Goal: Task Accomplishment & Management: Complete application form

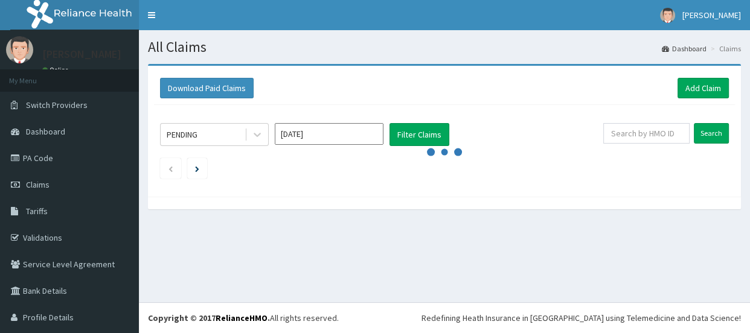
click at [42, 236] on link "Validations" at bounding box center [69, 238] width 139 height 27
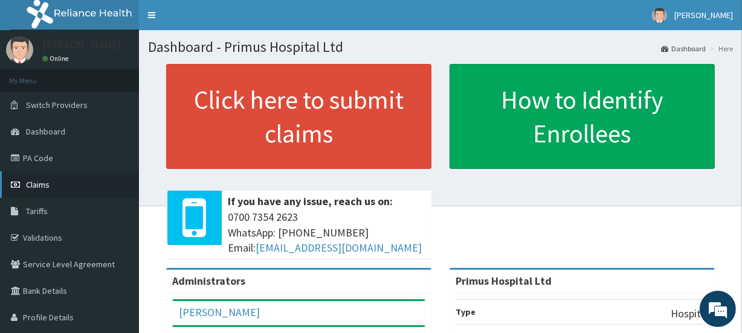
click at [45, 187] on span "Claims" at bounding box center [38, 184] width 24 height 11
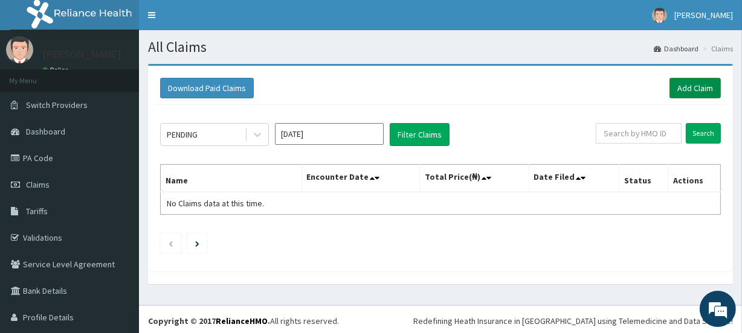
click at [686, 91] on link "Add Claim" at bounding box center [694, 88] width 51 height 21
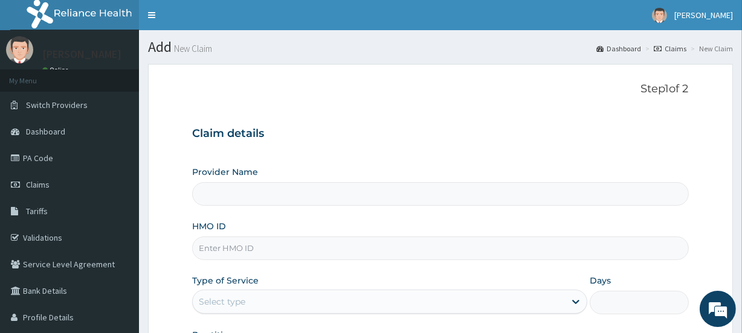
type input "Primus Hospital Ltd"
click at [301, 259] on input "HMO ID" at bounding box center [440, 249] width 496 height 24
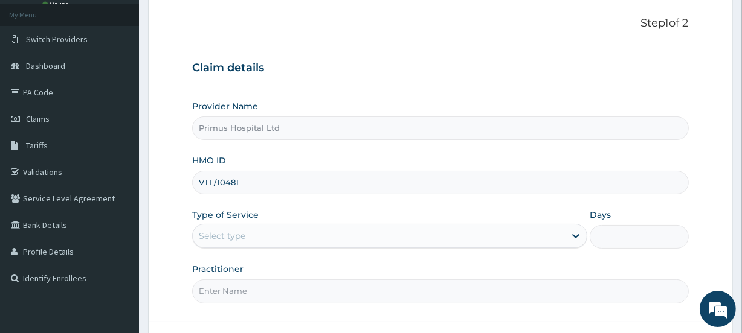
scroll to position [162, 0]
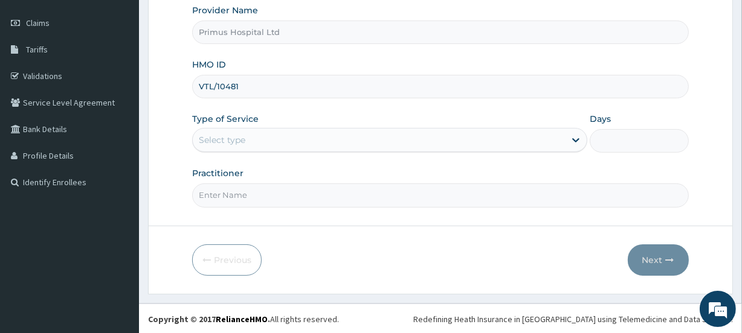
type input "VTL/10481"
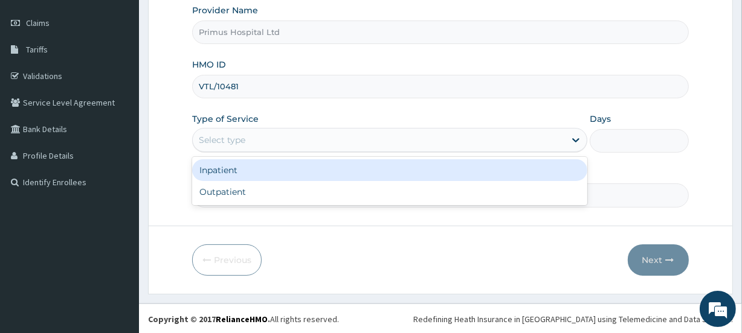
drag, startPoint x: 317, startPoint y: 138, endPoint x: 319, endPoint y: 144, distance: 6.5
click at [318, 138] on div "Select type" at bounding box center [379, 139] width 372 height 19
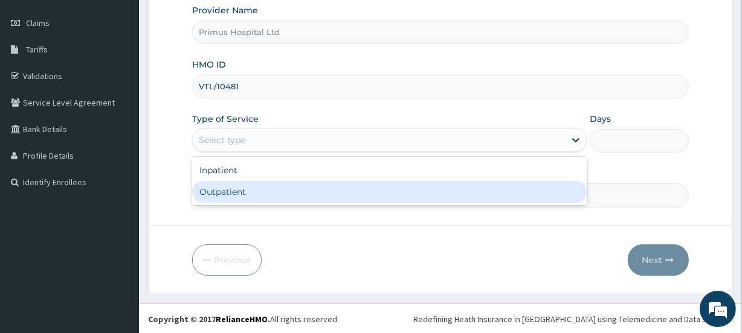
click at [262, 193] on div "Outpatient" at bounding box center [389, 192] width 395 height 22
type input "1"
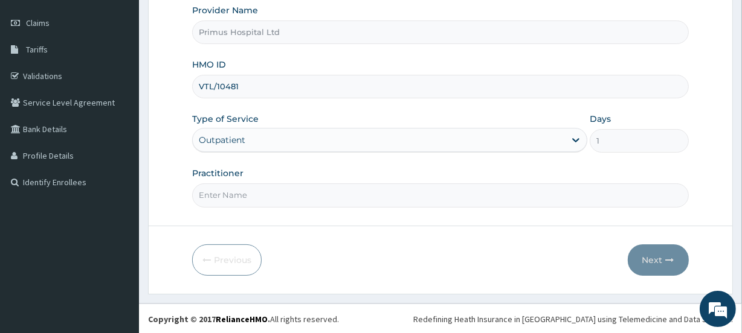
click at [271, 204] on input "Practitioner" at bounding box center [440, 196] width 496 height 24
type input "DR S O ALIU"
click at [648, 258] on button "Next" at bounding box center [657, 260] width 61 height 31
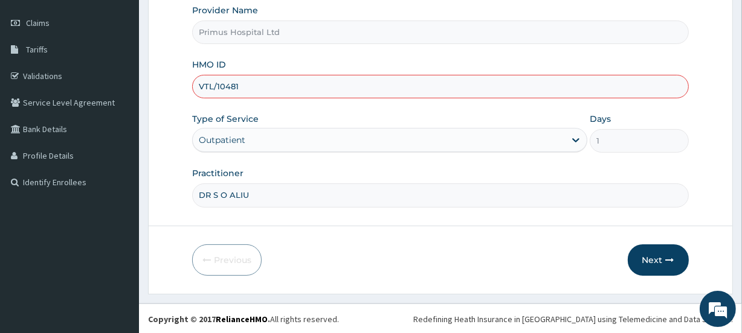
click at [245, 92] on input "VTL/10481" at bounding box center [440, 87] width 496 height 24
type input "VTL/10481/A"
click at [655, 262] on button "Next" at bounding box center [657, 260] width 61 height 31
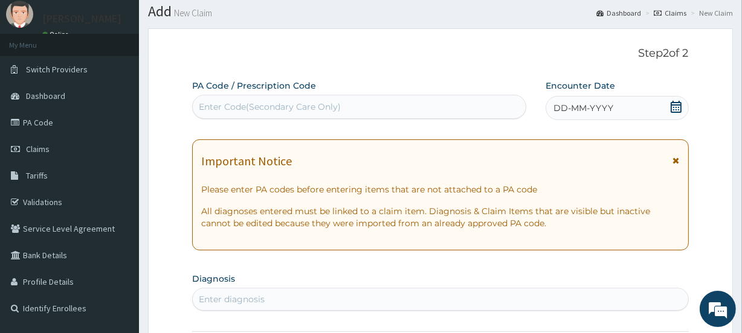
scroll to position [54, 0]
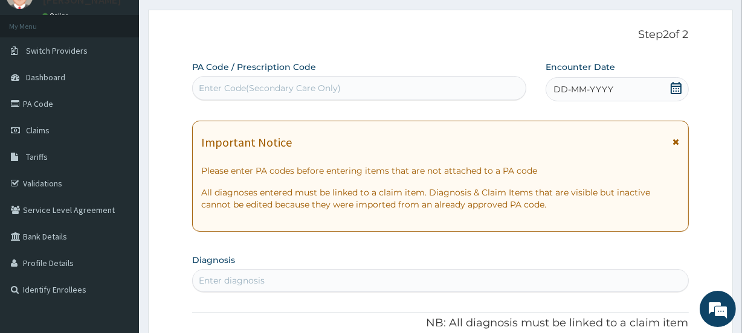
click at [671, 89] on icon at bounding box center [675, 88] width 11 height 12
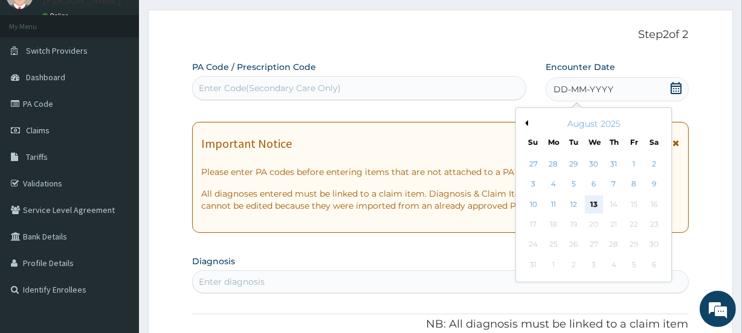
click at [592, 202] on div "13" at bounding box center [593, 205] width 18 height 18
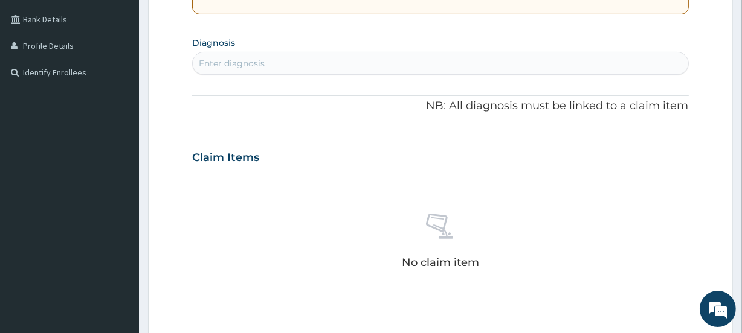
scroll to position [274, 0]
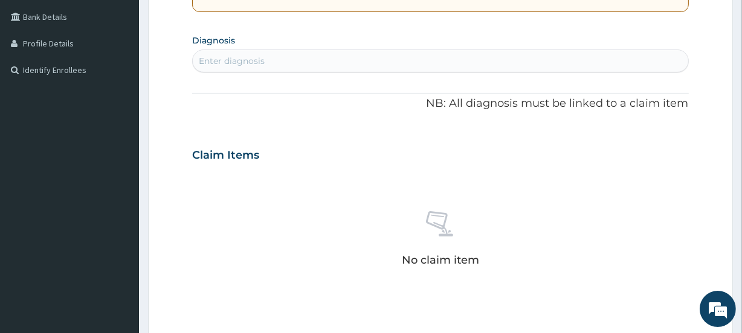
click at [411, 46] on section "Diagnosis Enter diagnosis" at bounding box center [440, 51] width 496 height 41
click at [419, 57] on div "Enter diagnosis" at bounding box center [440, 60] width 495 height 19
type input "LIPO"
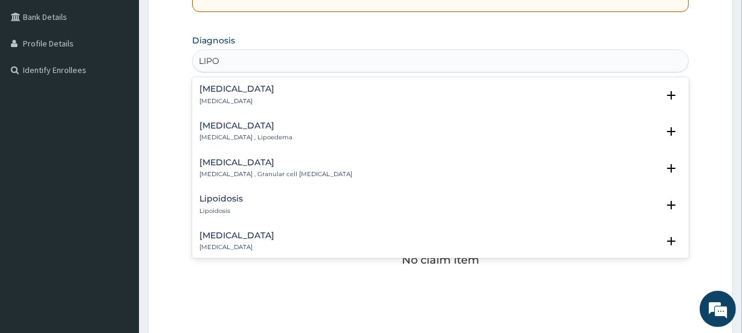
click at [229, 88] on h4 "Lipoma" at bounding box center [236, 89] width 75 height 9
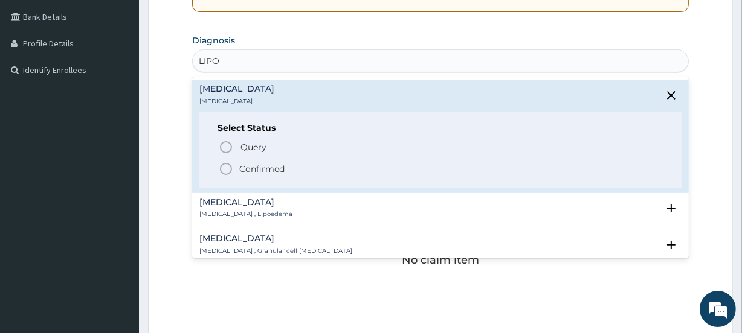
click at [227, 172] on icon "status option filled" at bounding box center [226, 169] width 14 height 14
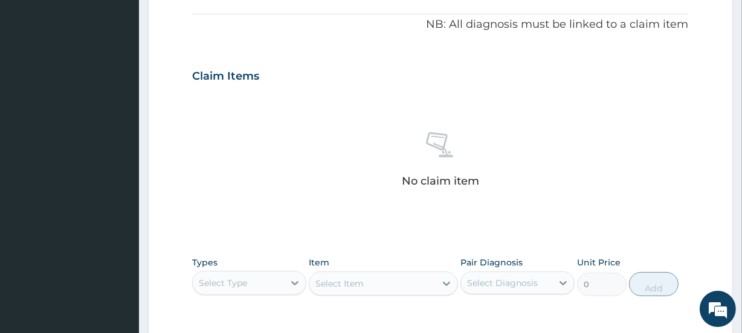
scroll to position [494, 0]
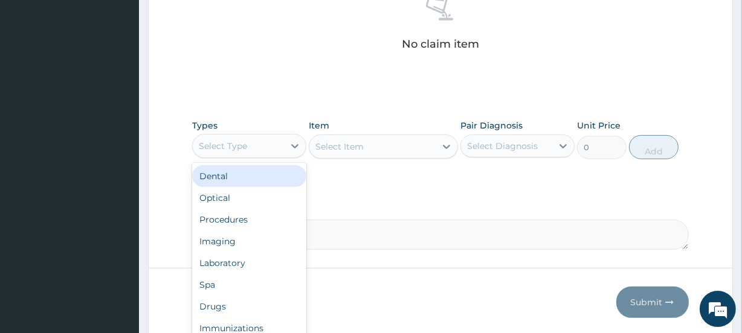
click at [271, 150] on div "Select Type" at bounding box center [238, 145] width 91 height 19
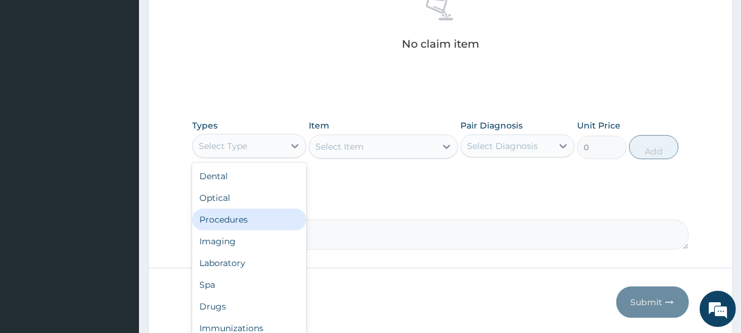
click at [233, 217] on div "Procedures" at bounding box center [249, 220] width 114 height 22
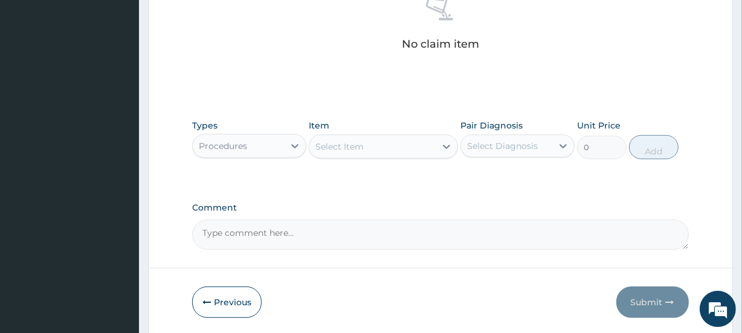
click at [388, 150] on div "Select Item" at bounding box center [372, 146] width 126 height 19
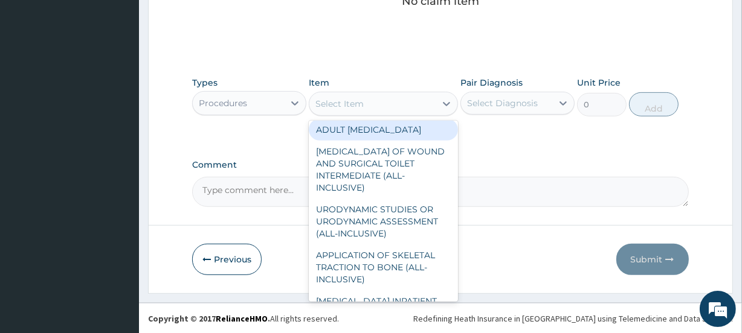
scroll to position [0, 0]
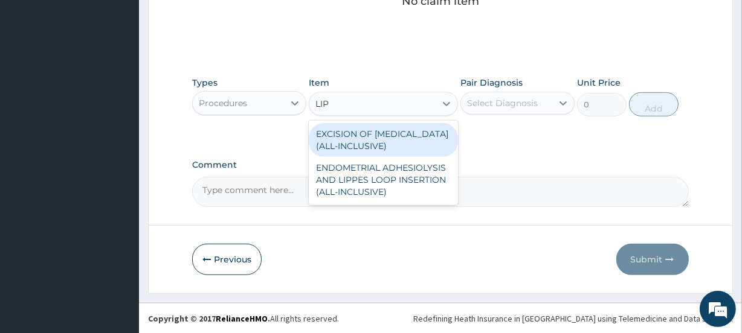
type input "LIPO"
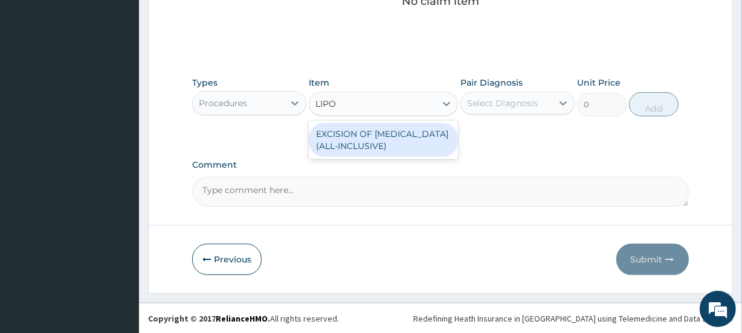
click at [390, 133] on div "EXCISION OF LIPOMA (ALL-INCLUSIVE)" at bounding box center [383, 140] width 149 height 34
type input "62500"
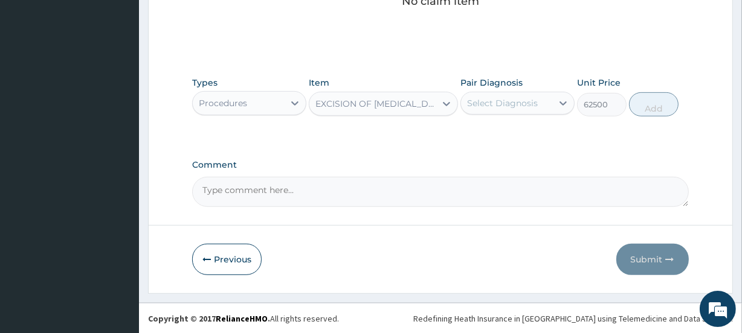
click at [394, 103] on div "EXCISION OF LIPOMA (ALL-INCLUSIVE)" at bounding box center [375, 104] width 121 height 12
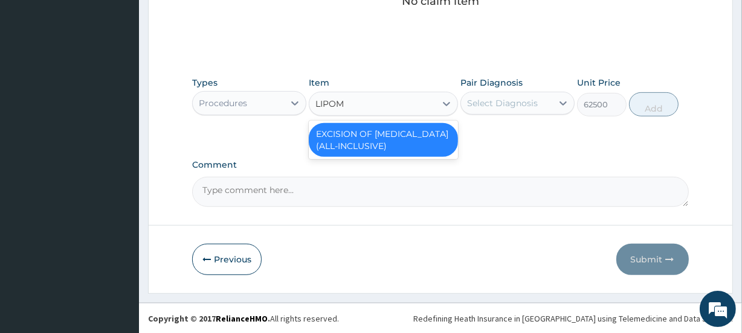
type input "LIPOMA"
click at [399, 145] on div "EXCISION OF LIPOMA (ALL-INCLUSIVE)" at bounding box center [383, 140] width 149 height 34
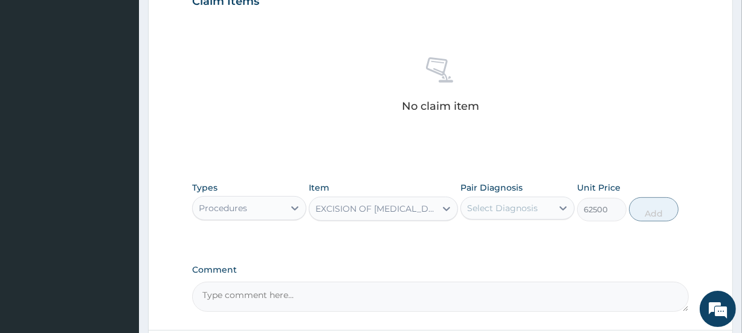
scroll to position [439, 0]
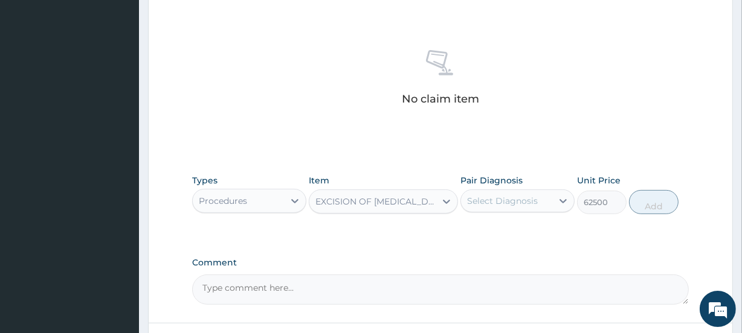
drag, startPoint x: 98, startPoint y: 155, endPoint x: 277, endPoint y: 133, distance: 180.1
click at [277, 133] on div "No claim item" at bounding box center [440, 79] width 496 height 139
click at [393, 127] on div "No claim item" at bounding box center [440, 79] width 496 height 139
click at [708, 248] on form "Step 2 of 2 PA Code / Prescription Code Enter Code(Secondary Care Only) Encount…" at bounding box center [440, 8] width 585 height 766
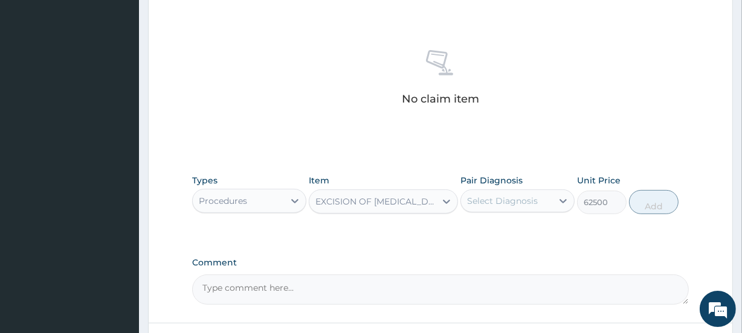
click at [344, 36] on div "No claim item" at bounding box center [440, 79] width 496 height 139
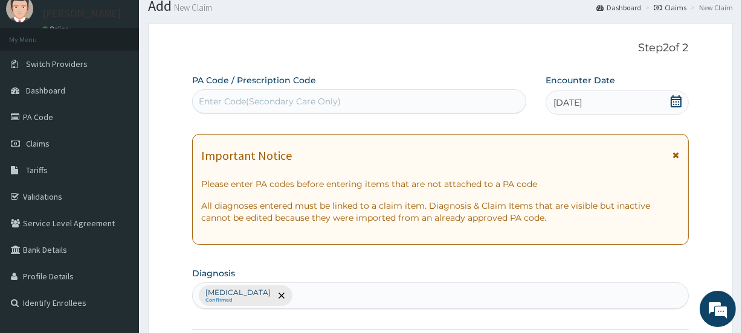
scroll to position [0, 0]
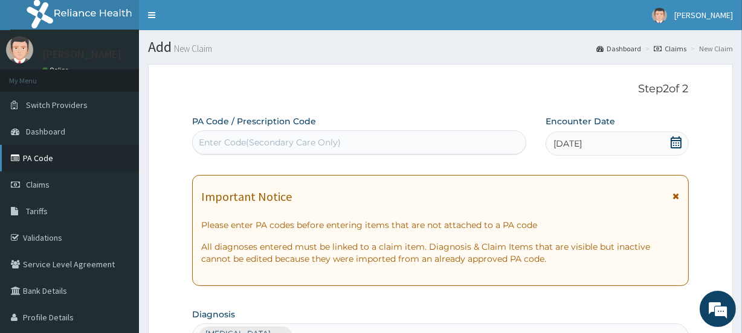
click at [46, 157] on link "PA Code" at bounding box center [69, 158] width 139 height 27
